Goal: Task Accomplishment & Management: Use online tool/utility

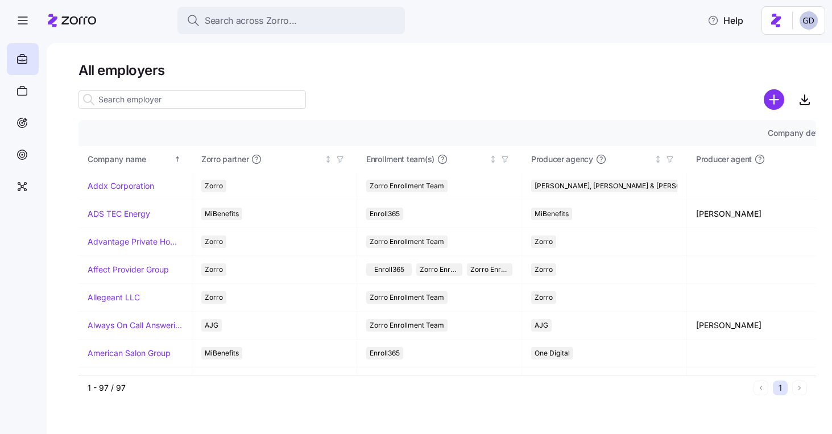
click at [178, 104] on input at bounding box center [191, 99] width 227 height 18
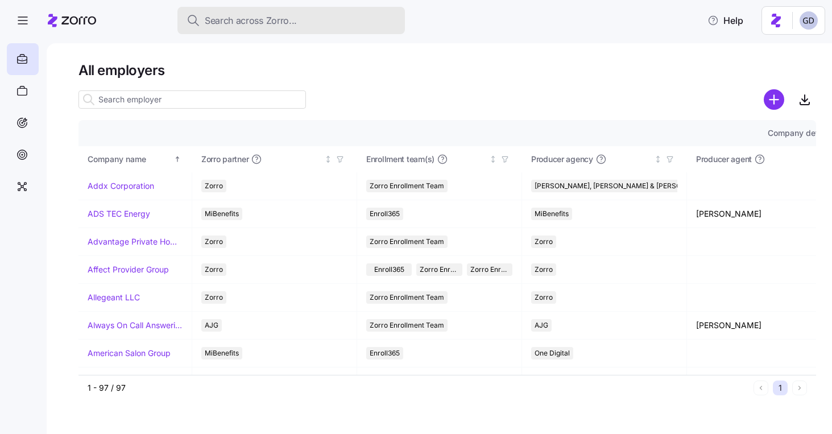
click at [263, 24] on span "Search across Zorro..." at bounding box center [251, 21] width 92 height 14
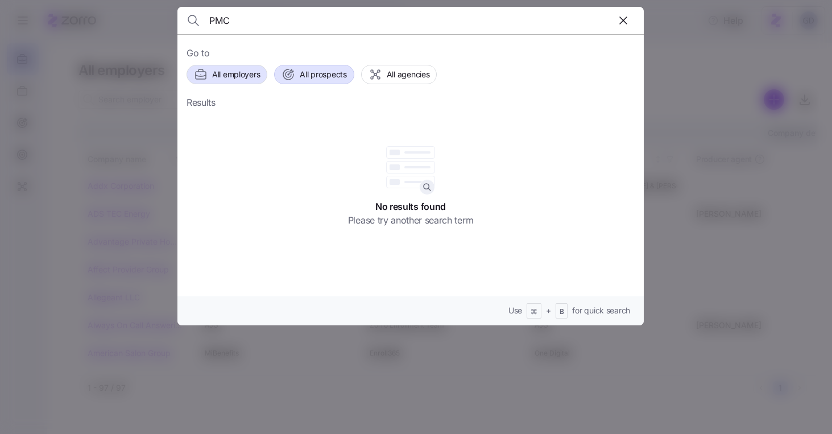
type input "PMC"
click at [335, 80] on span "All prospects" at bounding box center [323, 74] width 47 height 11
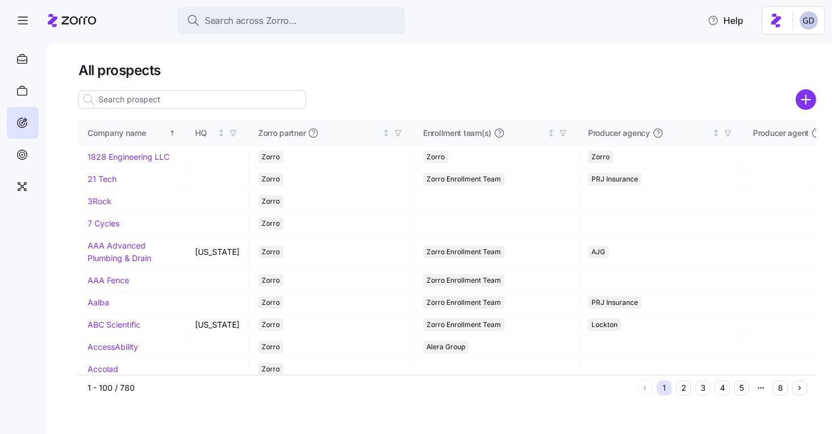
click at [179, 103] on input at bounding box center [191, 99] width 227 height 18
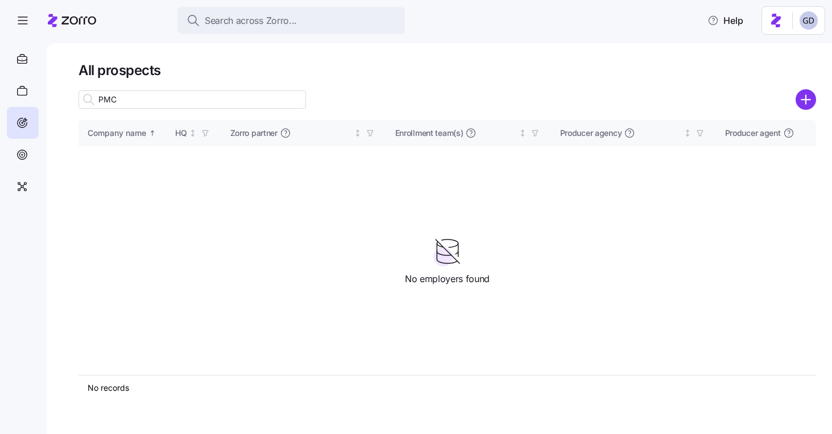
type input "PMC"
click at [805, 98] on circle "add icon" at bounding box center [806, 99] width 19 height 19
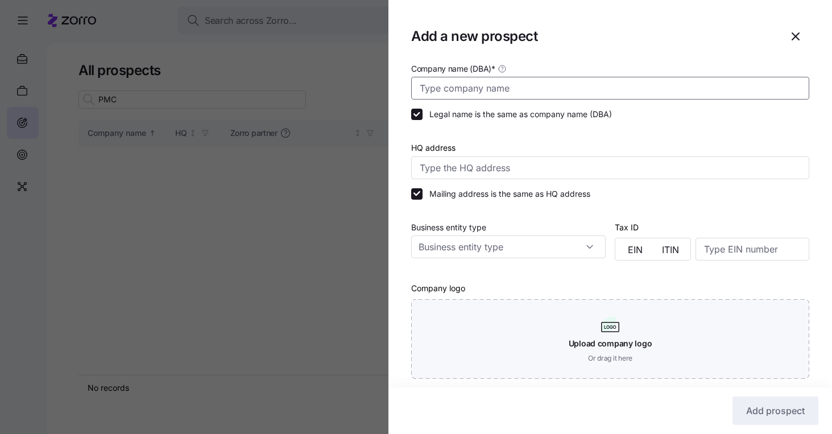
click at [497, 93] on input "Company name (DBA) *" at bounding box center [610, 88] width 398 height 23
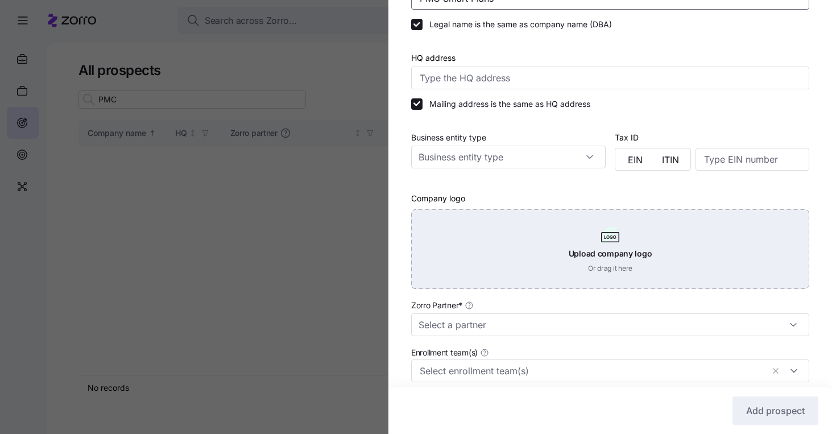
scroll to position [109, 0]
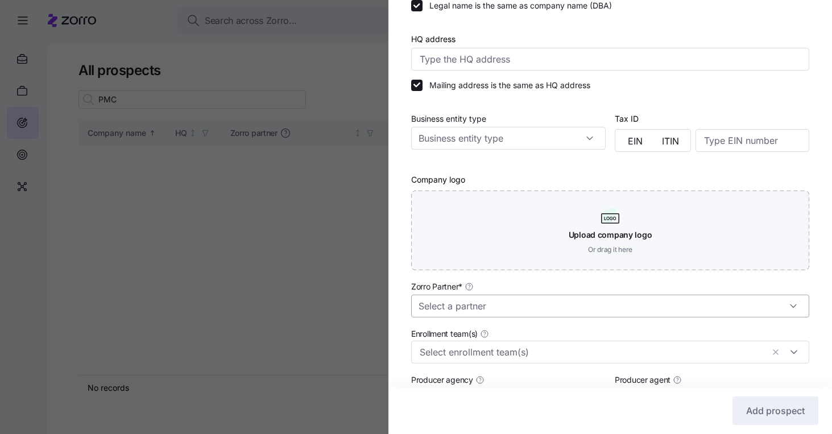
type input "PMC Smart Plans"
click at [465, 301] on input "Zorro Partner *" at bounding box center [610, 306] width 398 height 23
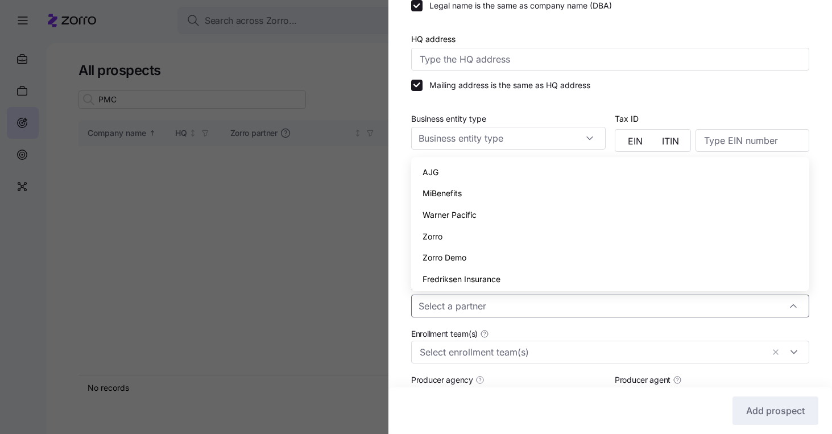
click at [441, 237] on span "Zorro" at bounding box center [433, 236] width 20 height 13
type input "Zorro"
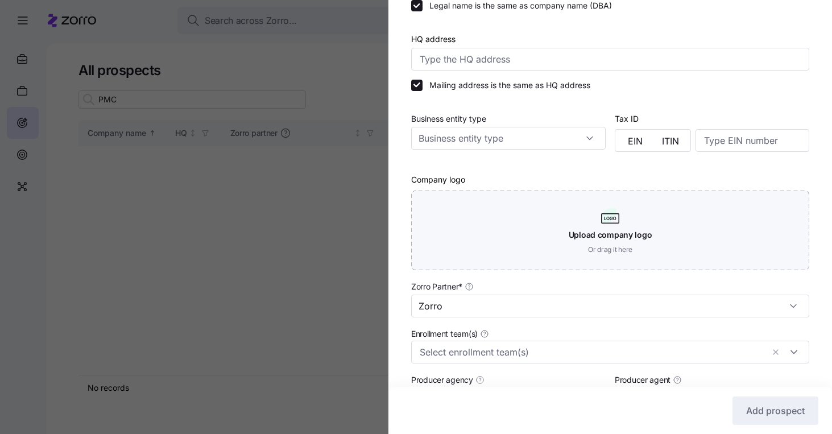
scroll to position [218, 0]
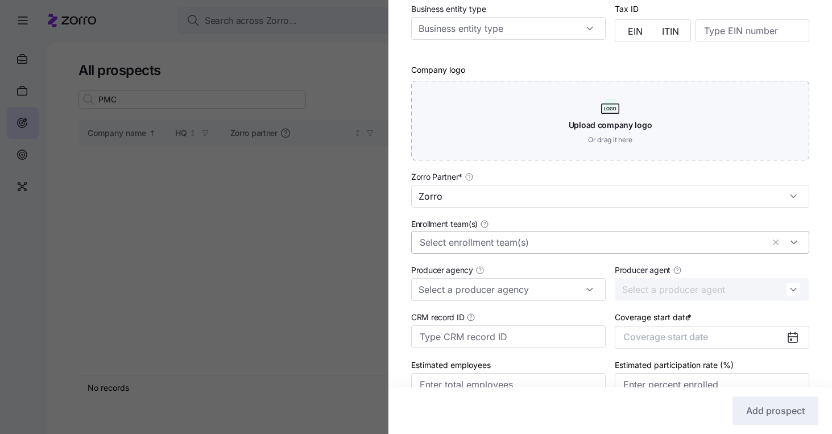
click at [441, 243] on input "Enrollment team(s)" at bounding box center [592, 242] width 344 height 15
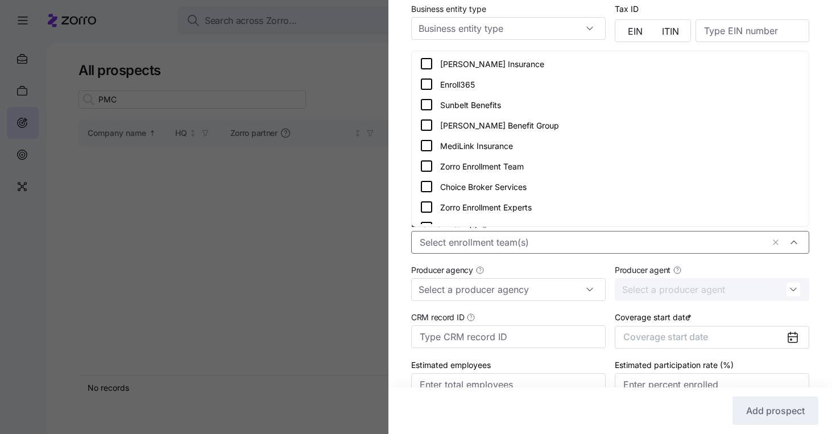
click at [425, 164] on icon at bounding box center [427, 166] width 14 height 14
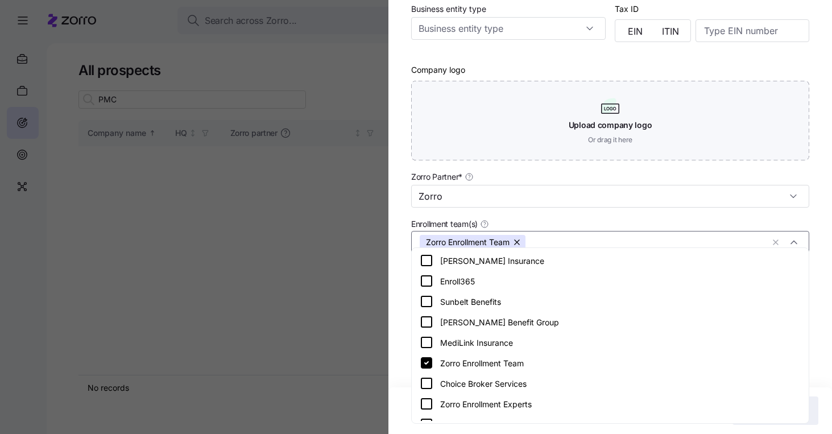
scroll to position [279, 0]
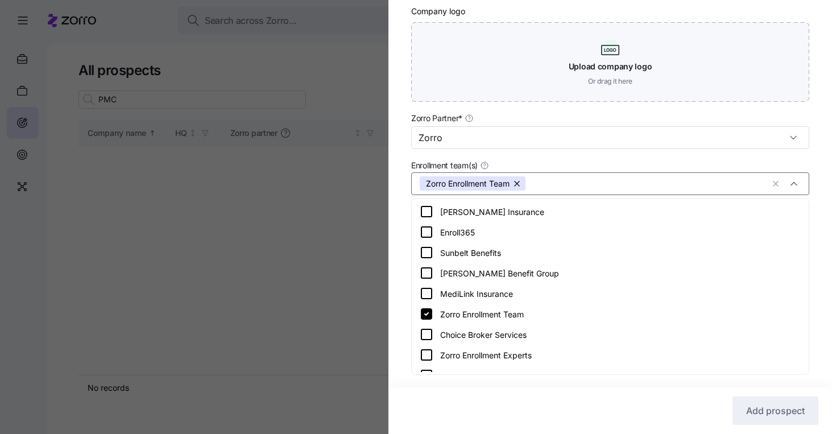
click at [715, 162] on div "Enrollment team(s) Zorro Enrollment Team" at bounding box center [610, 176] width 398 height 37
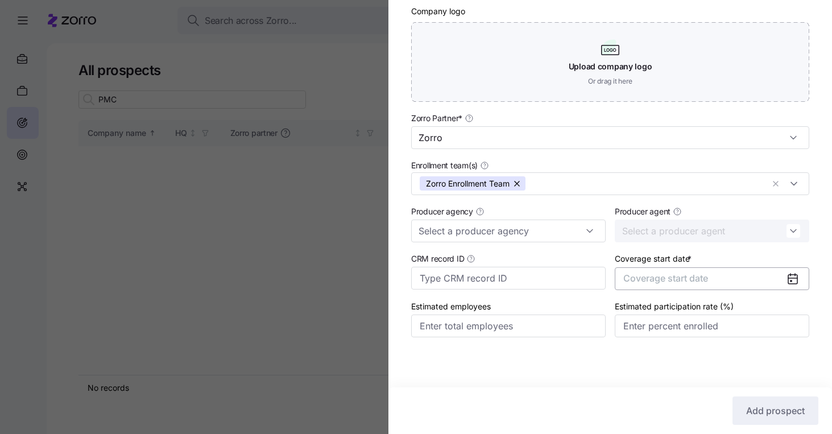
click at [702, 272] on span "Coverage start date" at bounding box center [665, 277] width 85 height 11
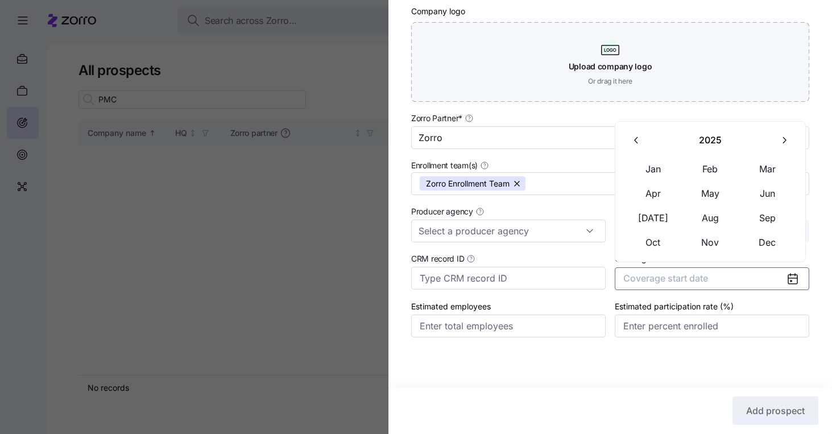
click at [777, 144] on button "button" at bounding box center [784, 141] width 24 height 24
click at [636, 160] on button "Jan" at bounding box center [653, 169] width 57 height 24
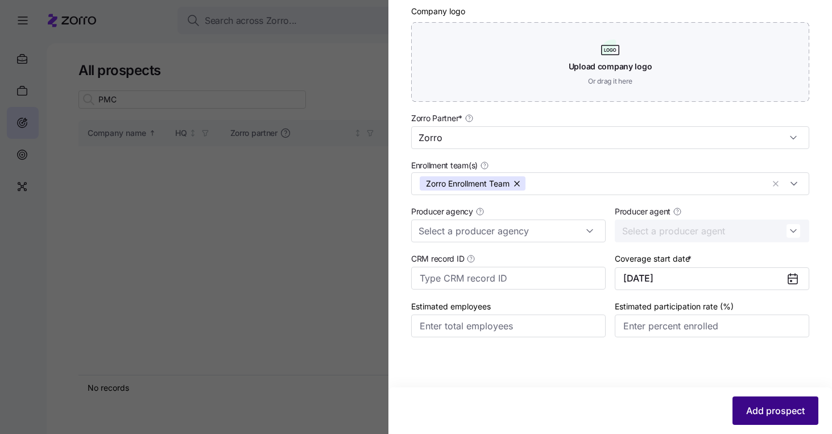
click at [769, 403] on button "Add prospect" at bounding box center [776, 410] width 86 height 28
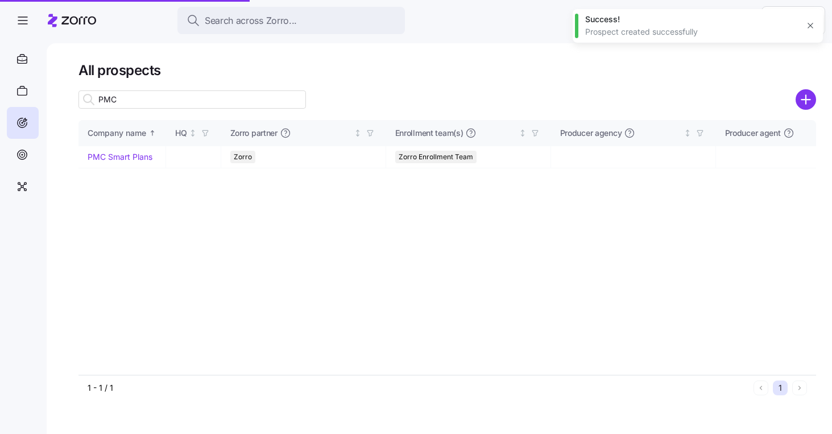
click at [145, 160] on link "PMC Smart Plans" at bounding box center [120, 157] width 65 height 10
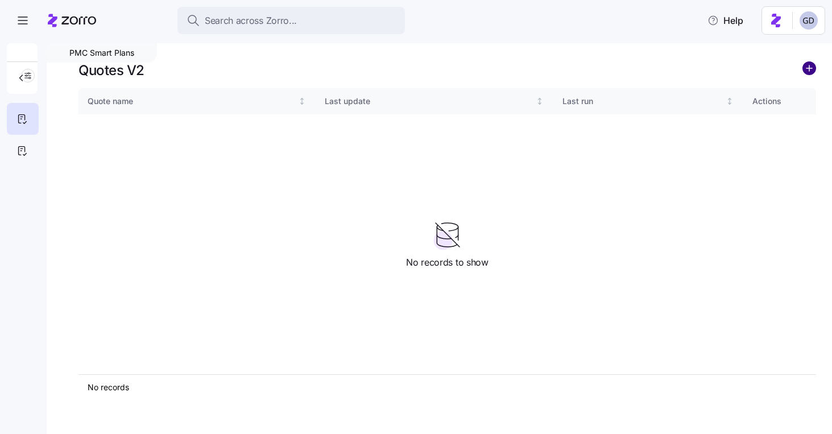
click at [812, 69] on circle "add icon" at bounding box center [809, 68] width 13 height 13
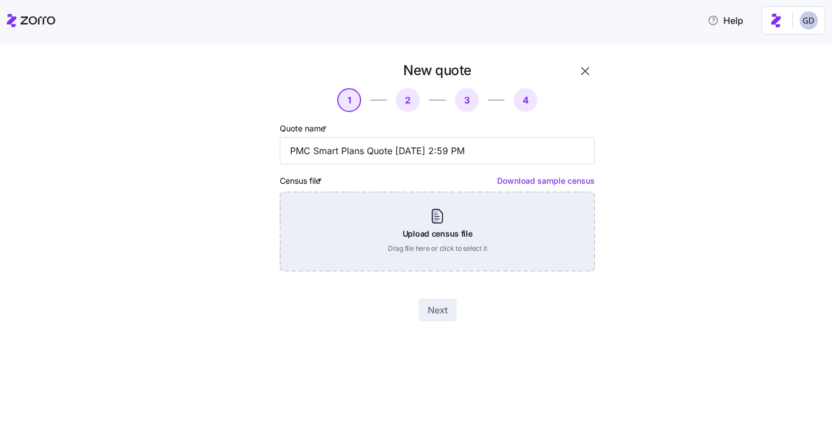
click at [447, 249] on div "Upload census file Drag file here or click to select it" at bounding box center [437, 232] width 315 height 80
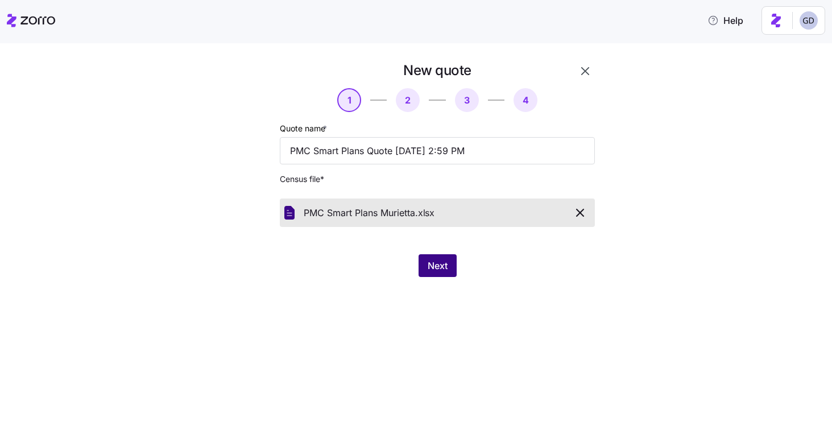
click at [435, 274] on button "Next" at bounding box center [438, 265] width 38 height 23
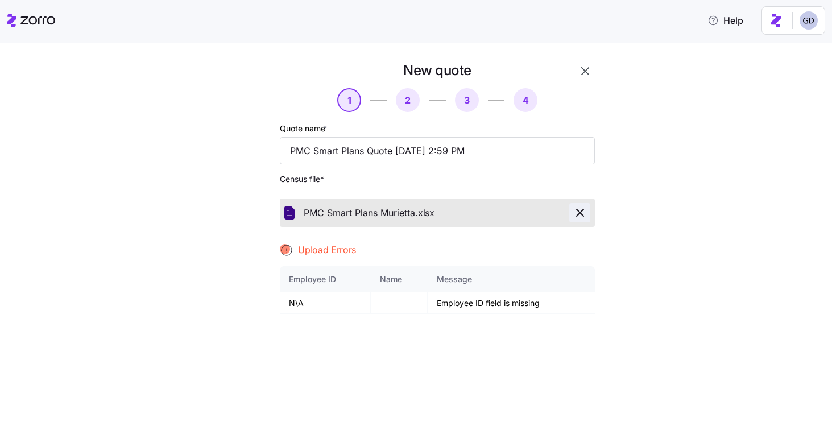
click at [580, 212] on icon "button" at bounding box center [580, 213] width 14 height 14
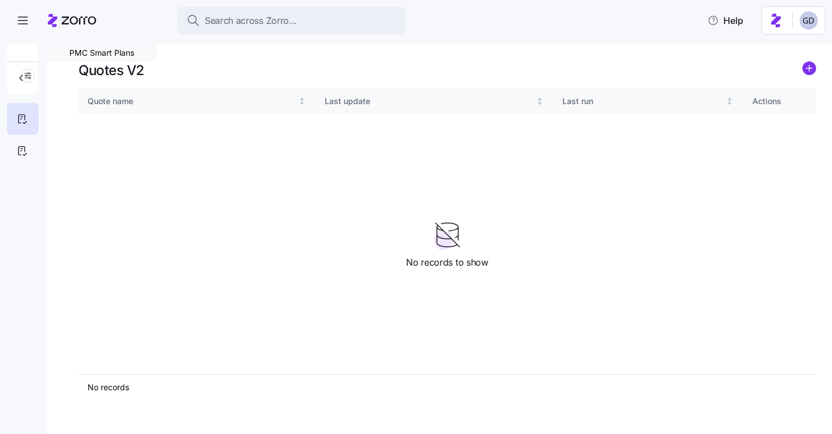
click at [808, 76] on link at bounding box center [809, 70] width 14 height 18
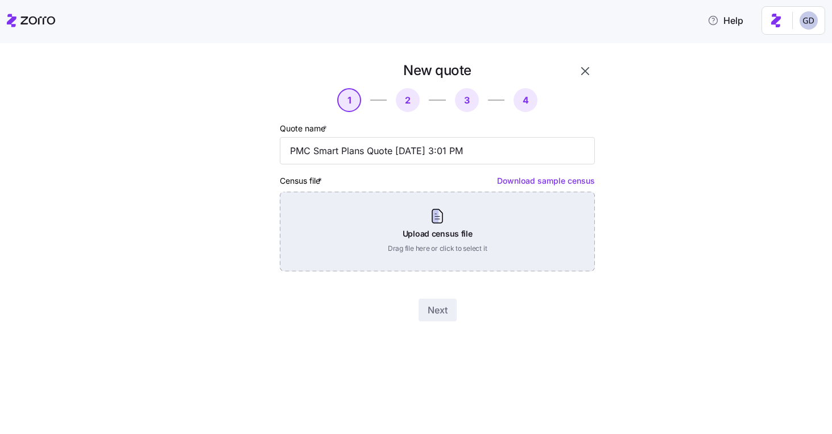
click at [440, 220] on div "Upload census file Drag file here or click to select it" at bounding box center [437, 232] width 315 height 80
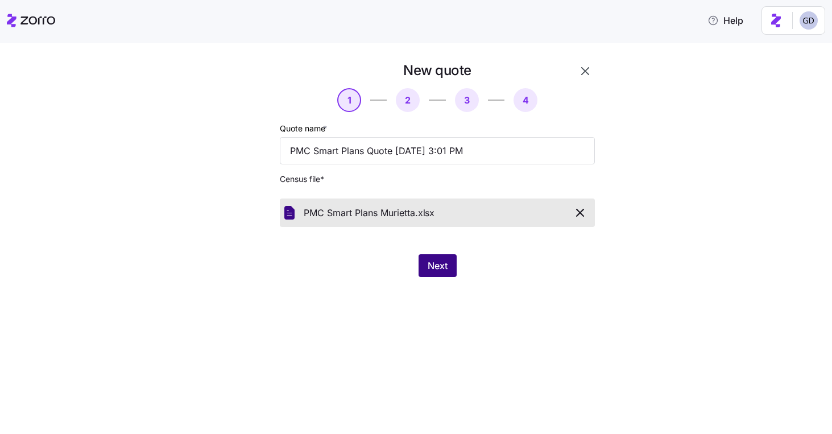
click at [432, 258] on button "Next" at bounding box center [438, 265] width 38 height 23
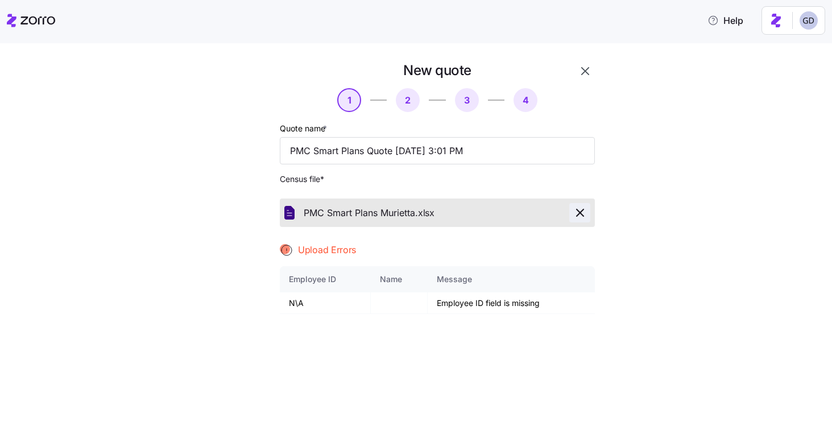
click at [580, 218] on icon "button" at bounding box center [580, 213] width 14 height 14
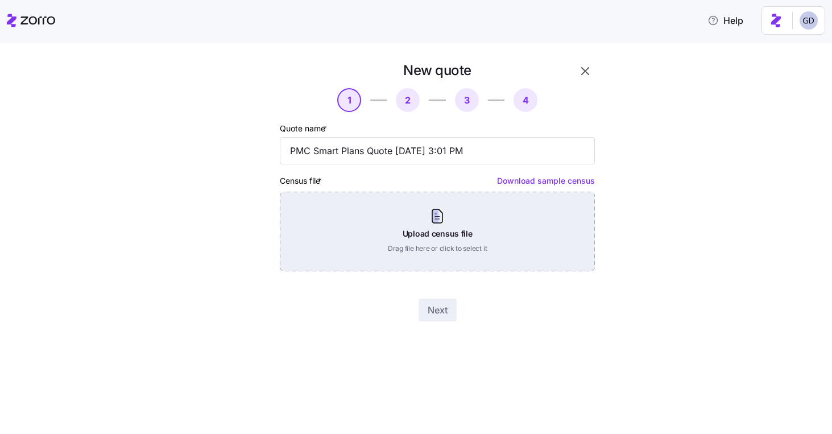
click at [394, 215] on div "Upload census file Drag file here or click to select it" at bounding box center [437, 232] width 315 height 80
click at [416, 202] on div "Upload census file Drag file here or click to select it" at bounding box center [437, 232] width 315 height 80
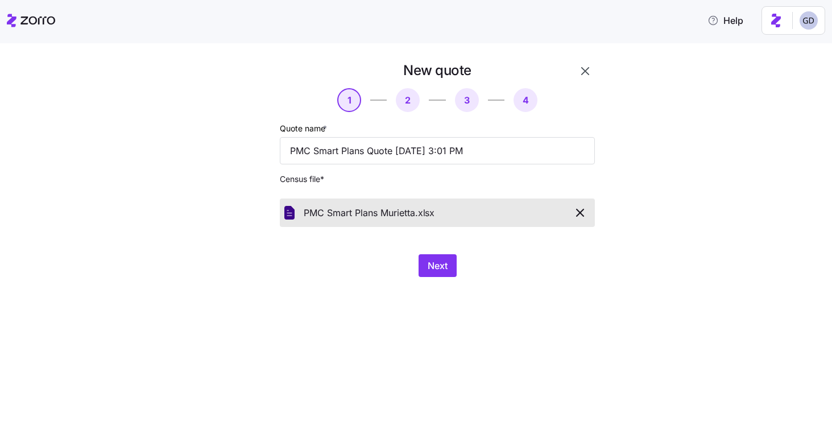
click at [426, 278] on div "New quote 1 2 3 4 Quote name * PMC Smart Plans Quote 10/07/2025 3:01 PM Census …" at bounding box center [424, 175] width 398 height 229
click at [429, 272] on span "Next" at bounding box center [438, 266] width 20 height 14
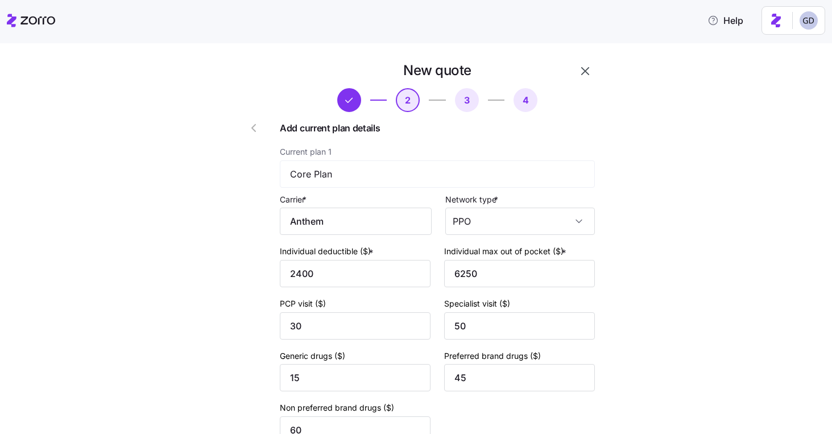
scroll to position [454, 0]
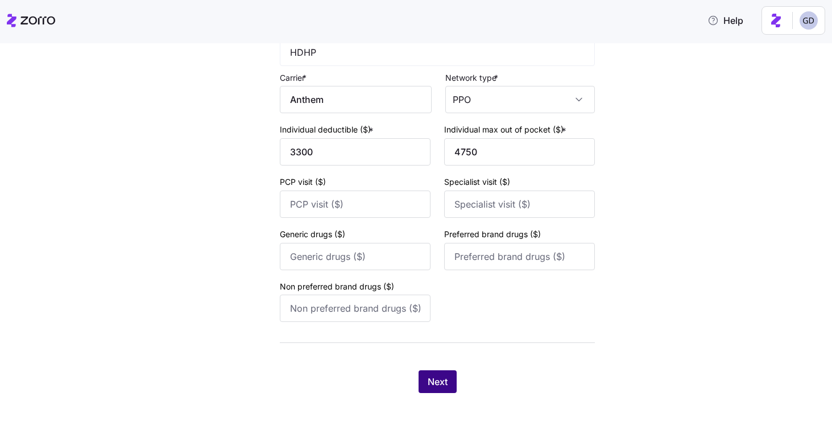
click at [428, 384] on span "Next" at bounding box center [438, 382] width 20 height 14
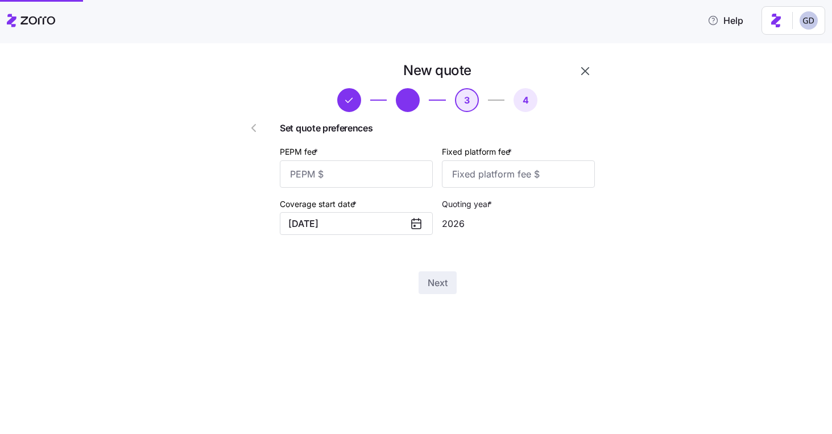
scroll to position [0, 0]
click at [313, 176] on input "PEPM fee *" at bounding box center [356, 173] width 153 height 27
type input "65"
click at [544, 180] on input "Fixed platform fee *" at bounding box center [518, 173] width 153 height 27
type input "1"
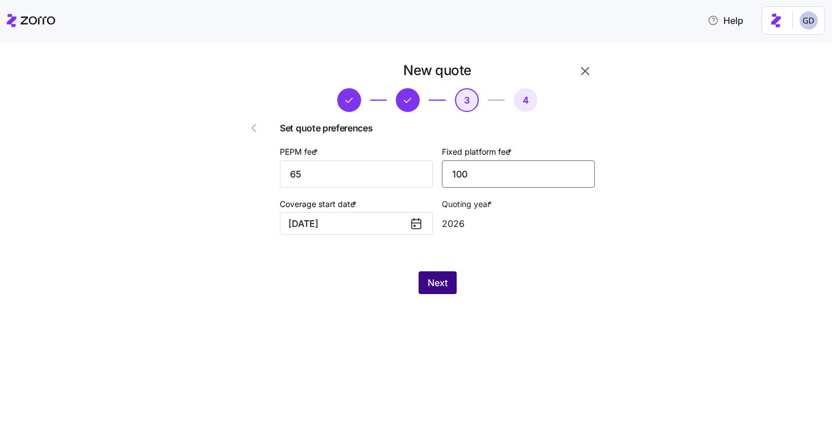
type input "100"
click at [437, 289] on span "Next" at bounding box center [438, 283] width 20 height 14
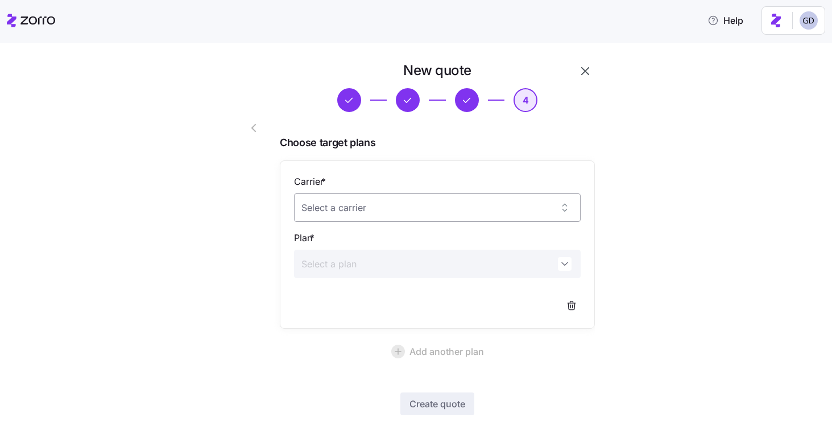
scroll to position [56, 0]
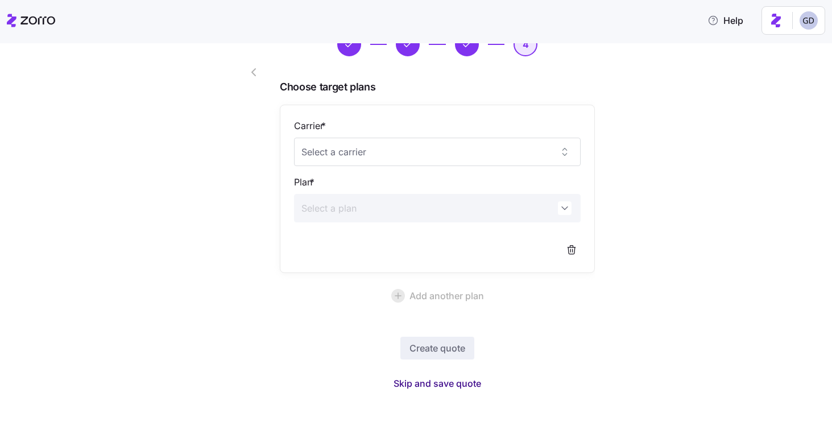
click at [452, 387] on span "Skip and save quote" at bounding box center [438, 383] width 88 height 14
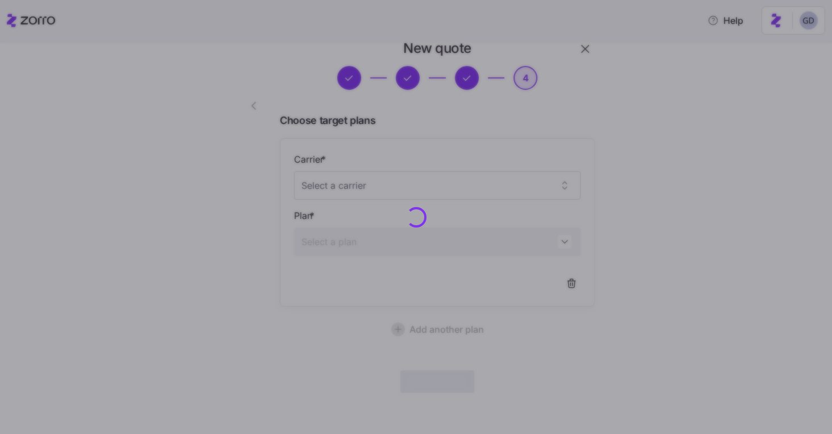
scroll to position [22, 0]
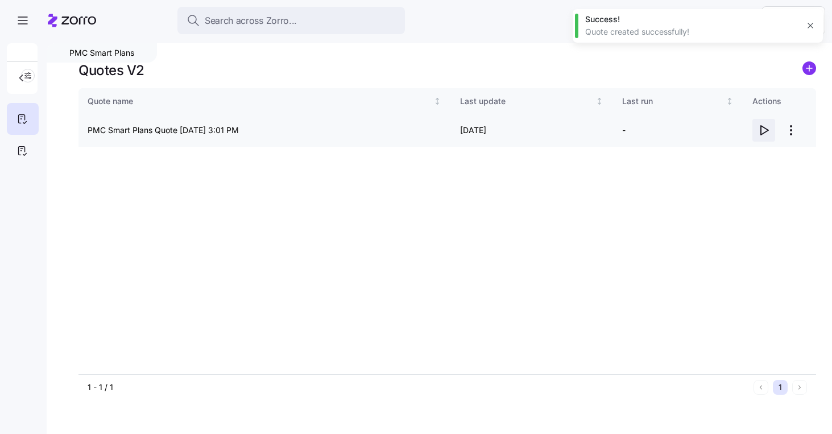
click at [768, 130] on icon "button" at bounding box center [764, 130] width 7 height 9
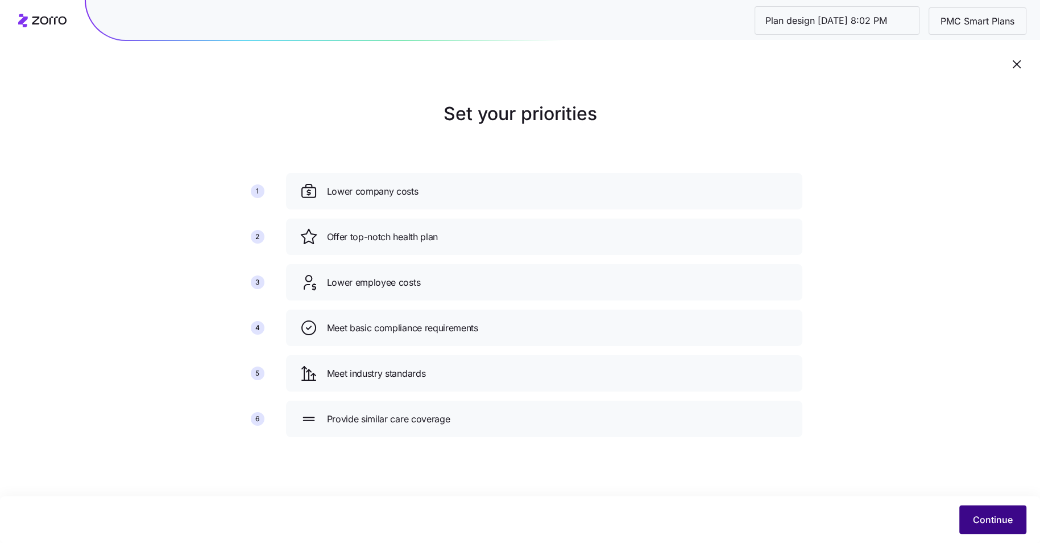
click at [988, 518] on span "Continue" at bounding box center [993, 519] width 40 height 14
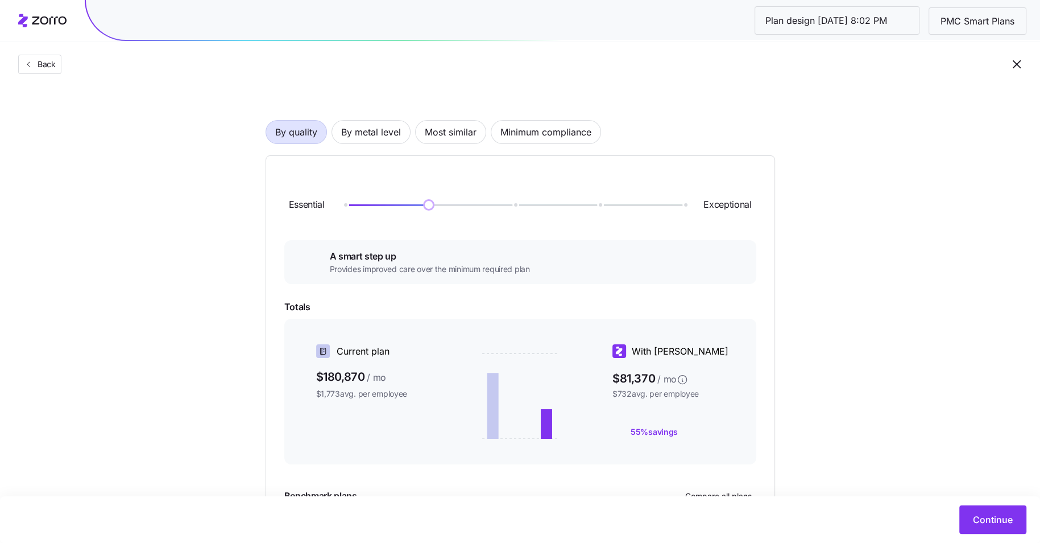
scroll to position [43, 0]
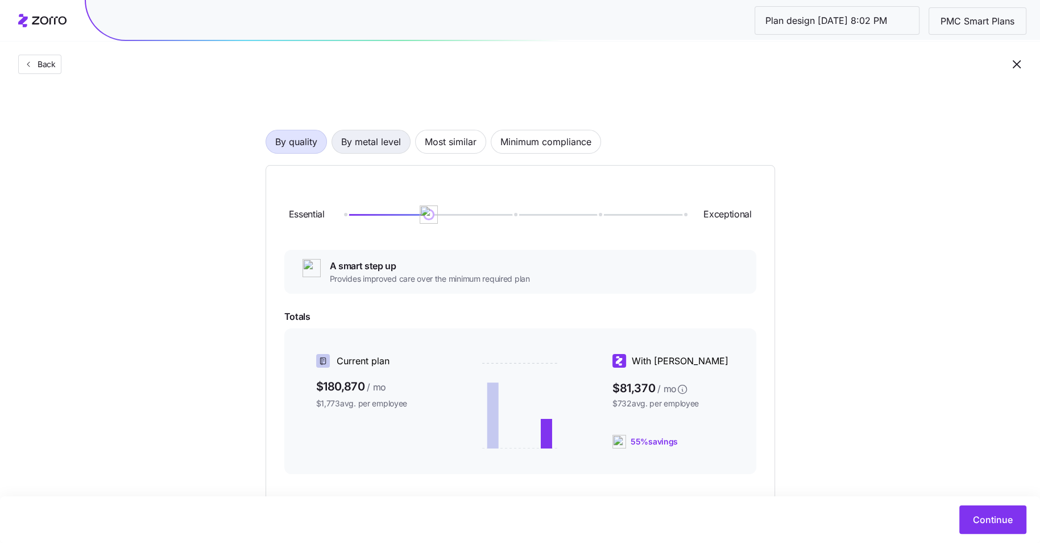
click at [394, 140] on span "By metal level" at bounding box center [371, 141] width 60 height 23
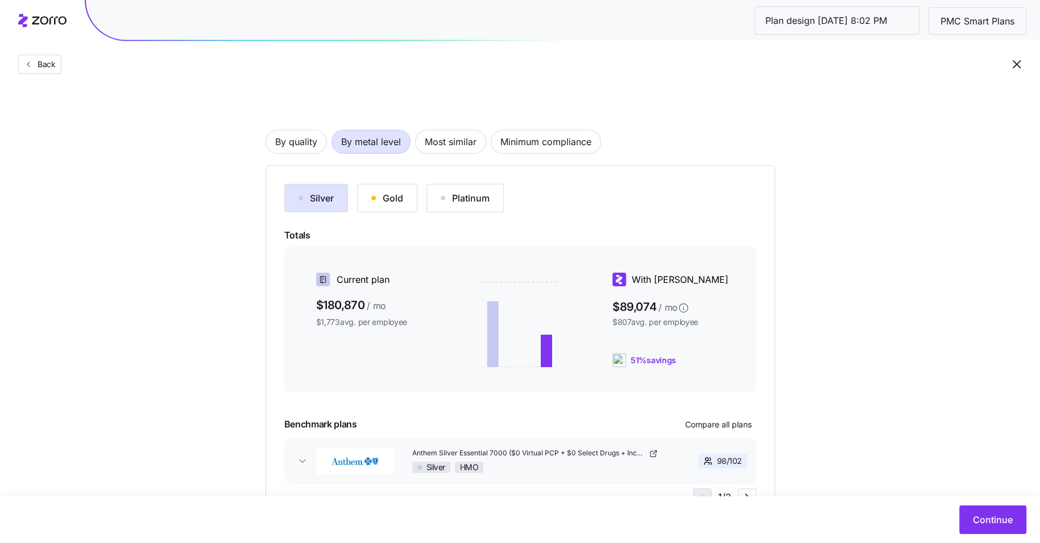
click at [402, 200] on button "Gold" at bounding box center [387, 198] width 60 height 28
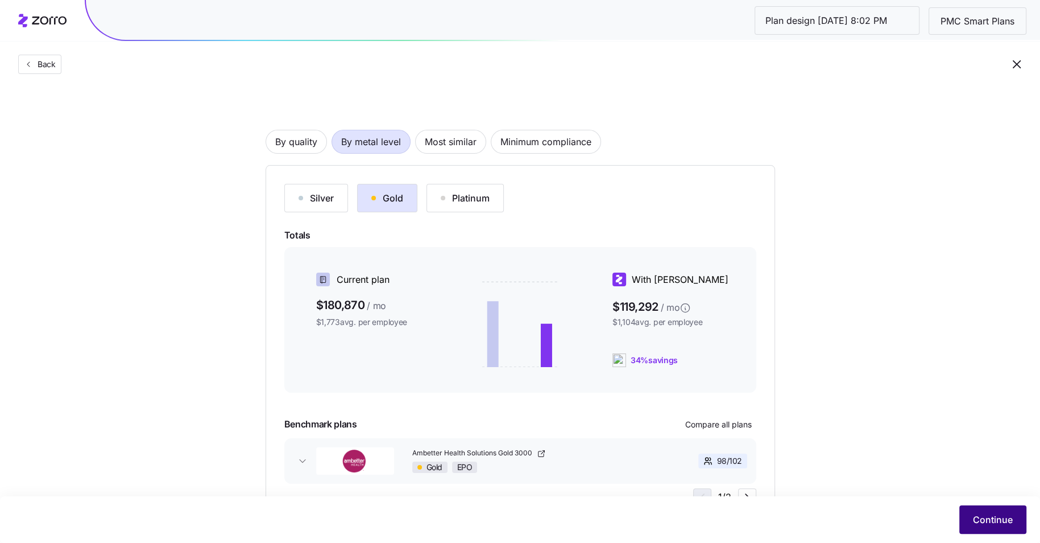
click at [990, 516] on span "Continue" at bounding box center [993, 519] width 40 height 14
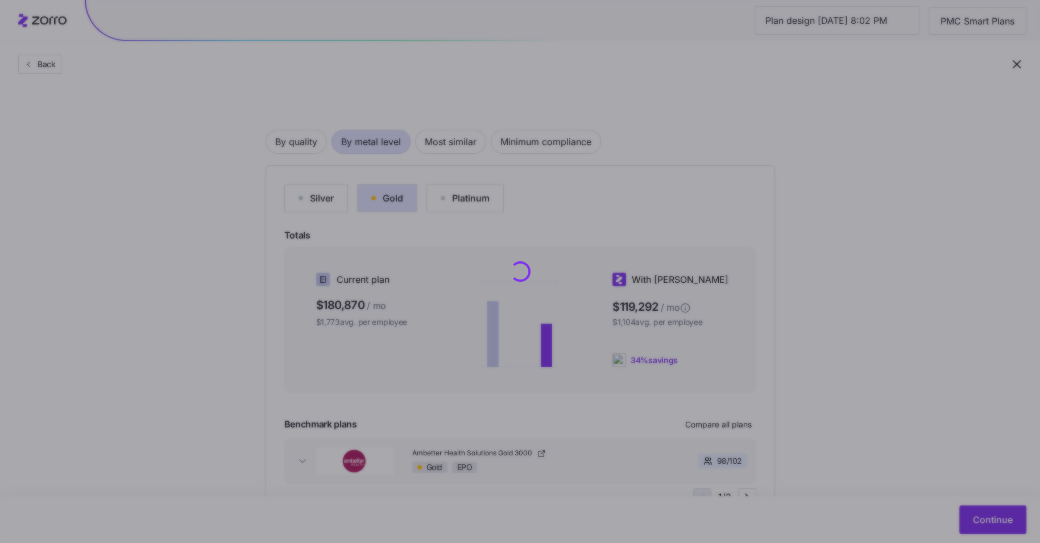
scroll to position [0, 0]
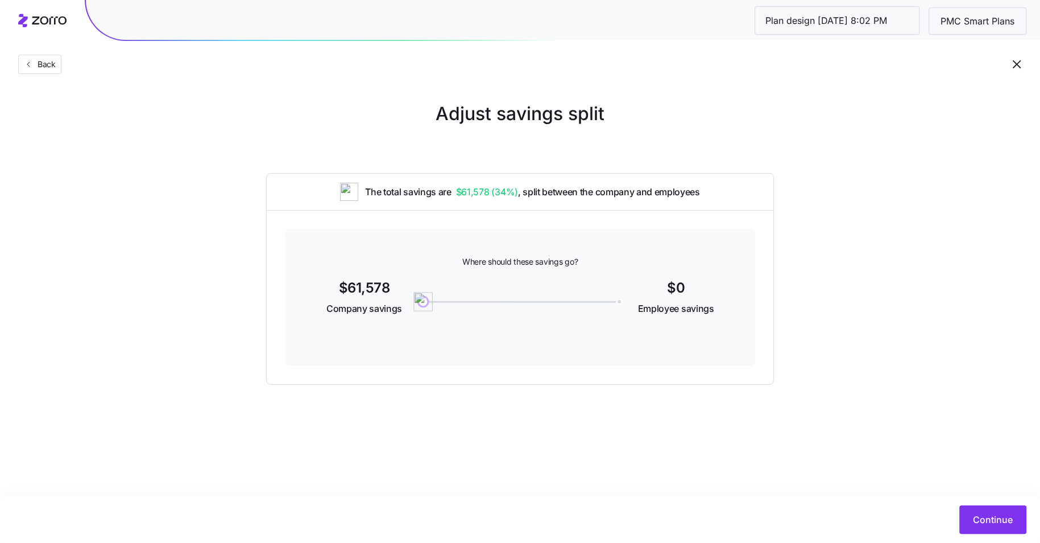
drag, startPoint x: 428, startPoint y: 301, endPoint x: 333, endPoint y: 316, distance: 96.1
click at [333, 316] on div "Where should these savings go? $61,578 Company savings 0 $0 Employee savings" at bounding box center [520, 297] width 470 height 137
click at [998, 516] on span "Continue" at bounding box center [993, 519] width 40 height 14
click at [1023, 56] on button "button" at bounding box center [1016, 64] width 19 height 19
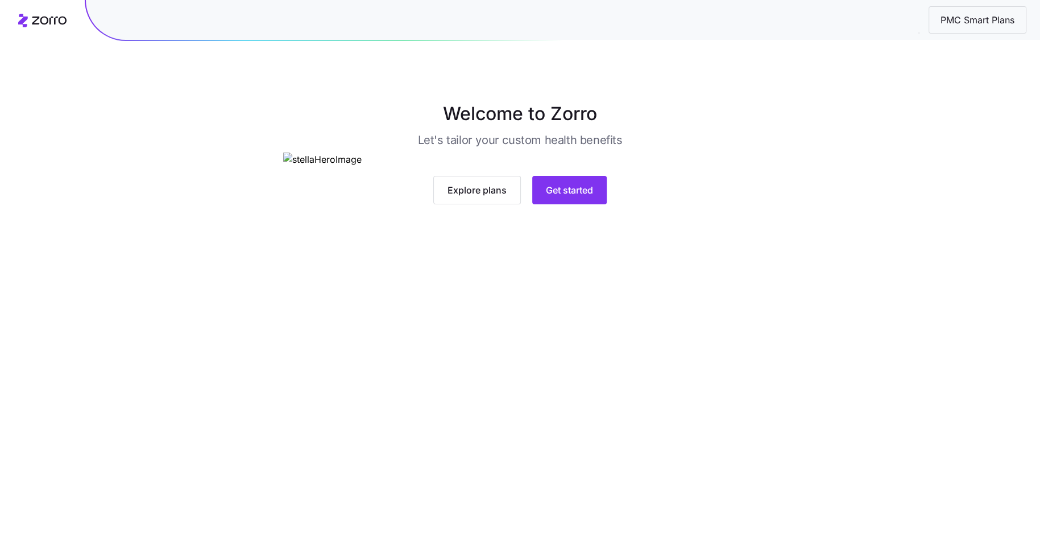
click at [574, 204] on div "Explore plans Get started" at bounding box center [520, 178] width 474 height 52
click at [569, 204] on button "Get started" at bounding box center [569, 190] width 75 height 28
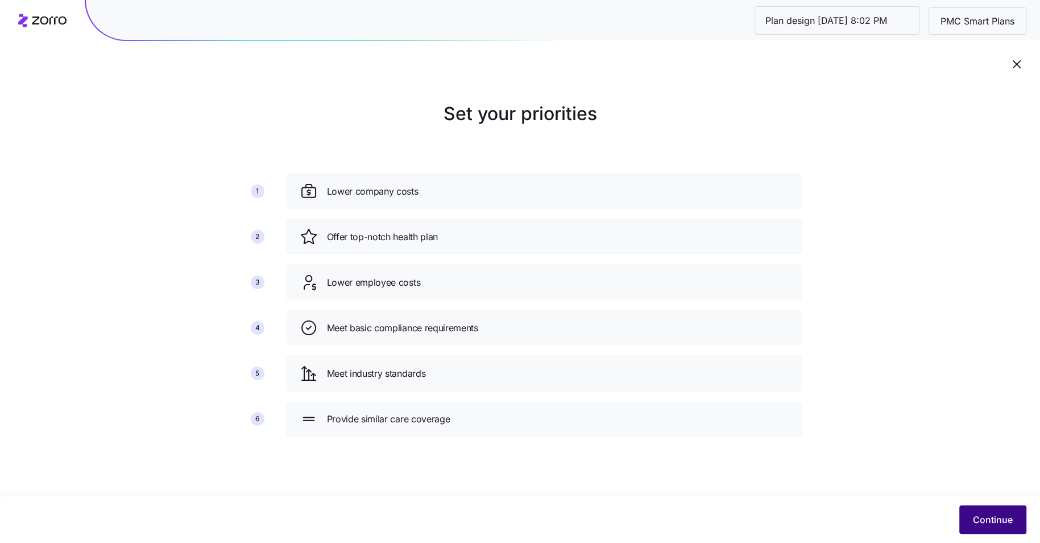
click at [979, 510] on button "Continue" at bounding box center [992, 519] width 67 height 28
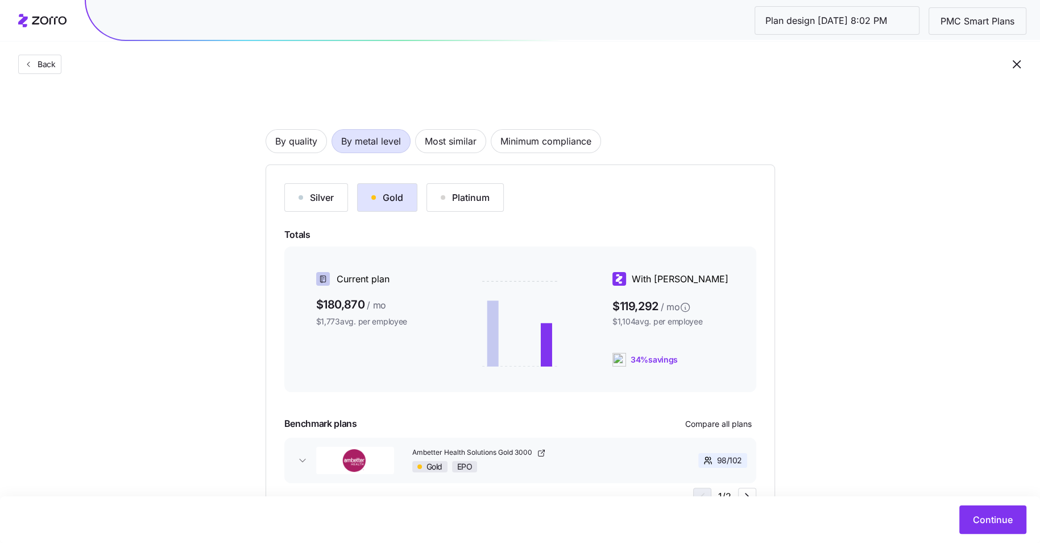
scroll to position [45, 0]
click at [973, 510] on button "Continue" at bounding box center [992, 519] width 67 height 28
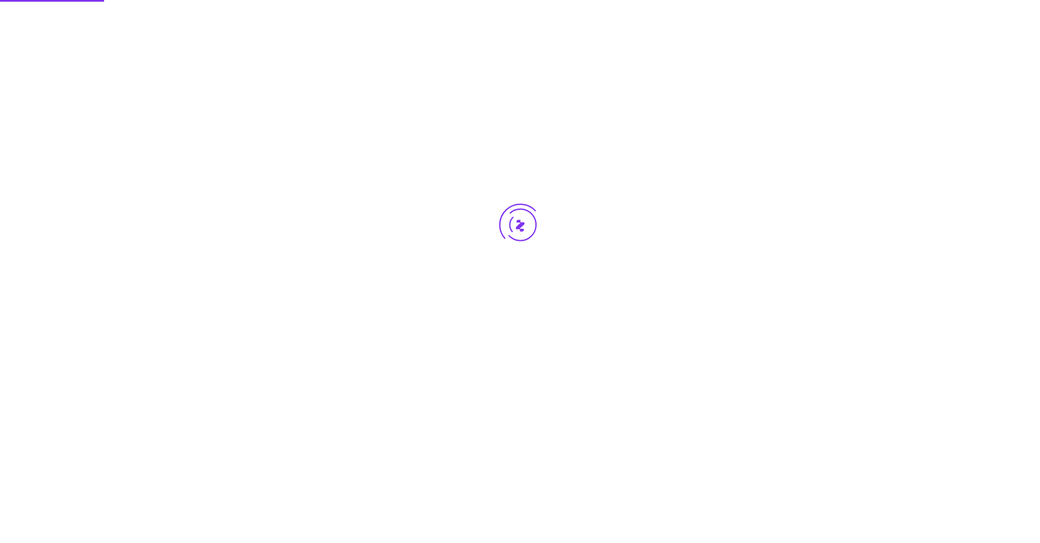
scroll to position [0, 0]
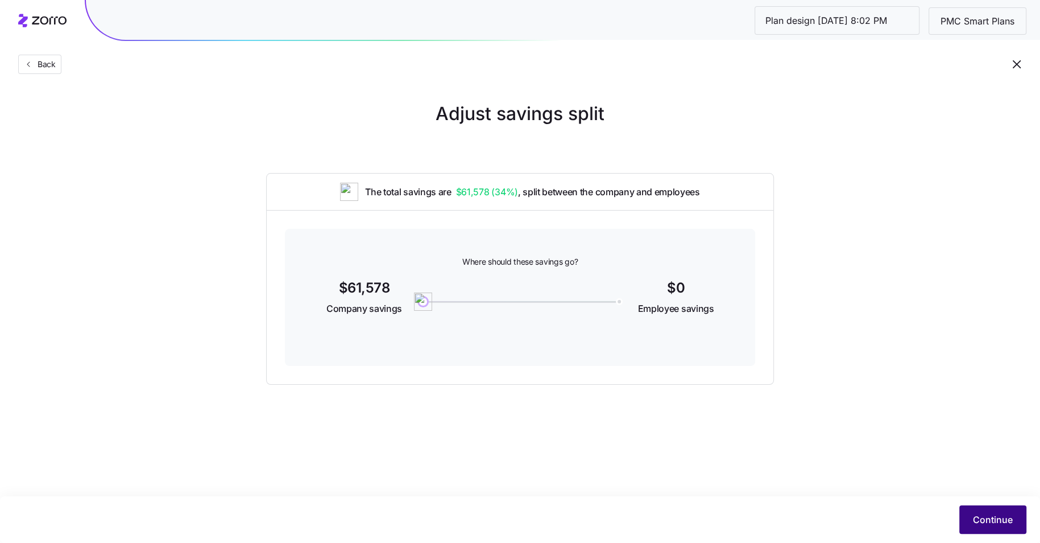
click at [993, 519] on span "Continue" at bounding box center [993, 519] width 40 height 14
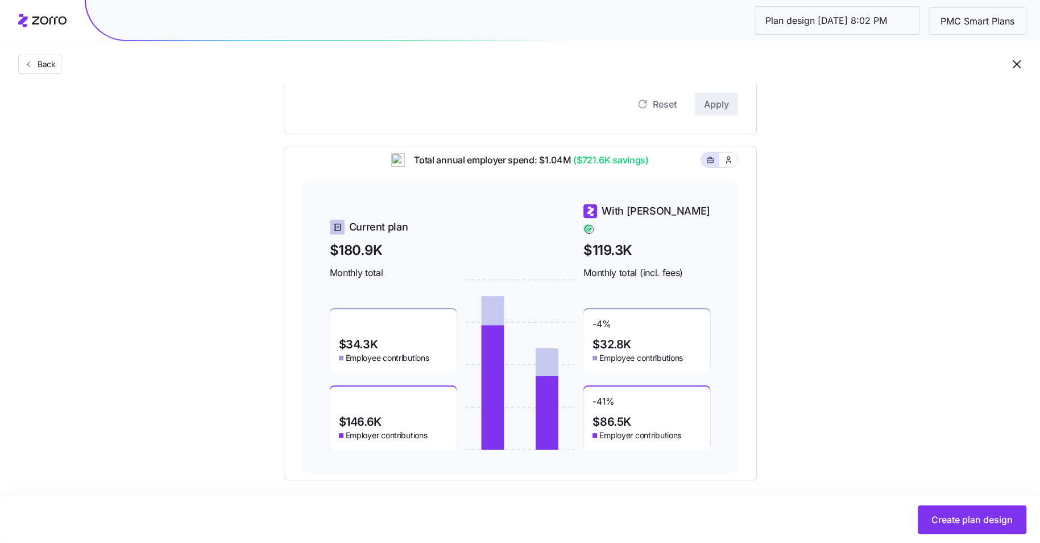
scroll to position [324, 0]
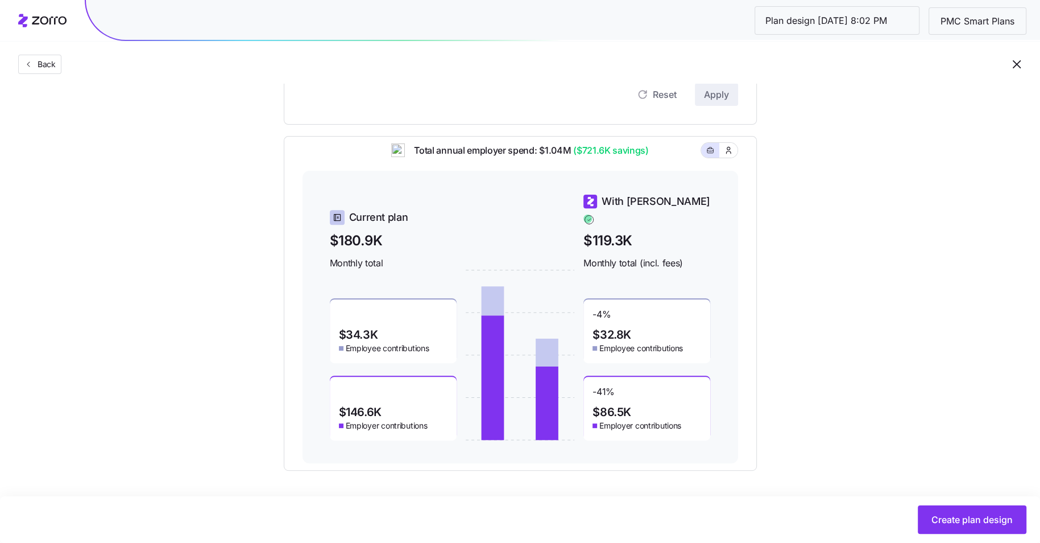
click at [644, 366] on div "-4 % $32.8K Employee contributions -41 % $86.5K Employer contributions" at bounding box center [647, 355] width 127 height 171
